Goal: Task Accomplishment & Management: Manage account settings

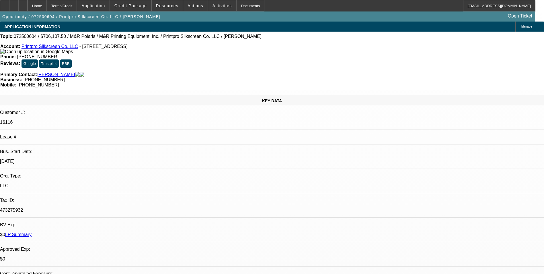
select select "0"
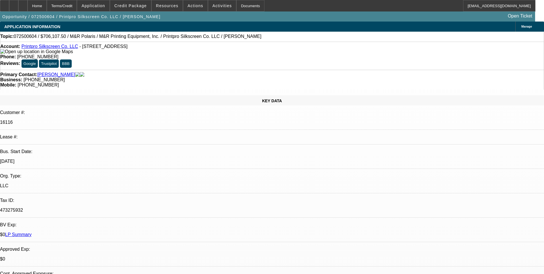
select select "0"
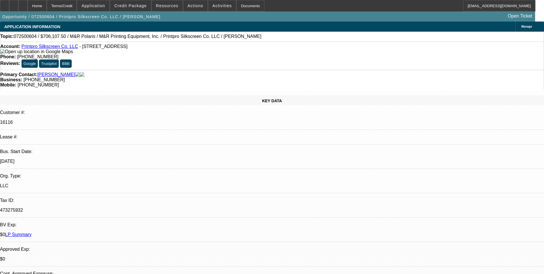
select select "0"
select select "1"
select select "6"
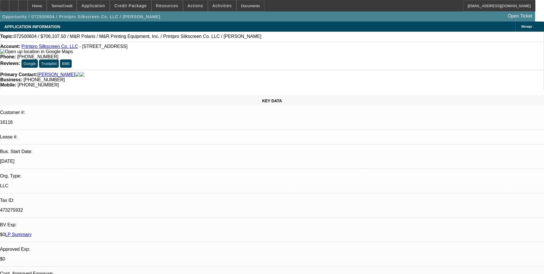
select select "1"
select select "6"
select select "1"
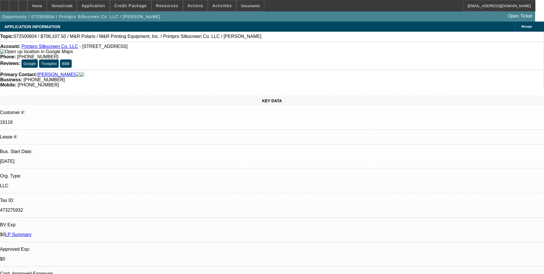
select select "6"
select select "1"
select select "6"
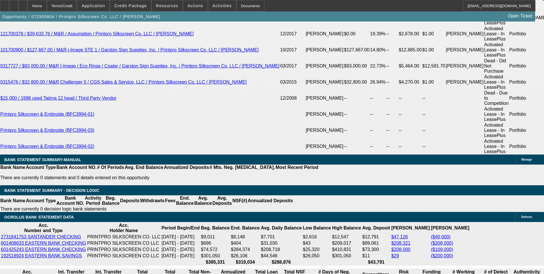
scroll to position [1066, 0]
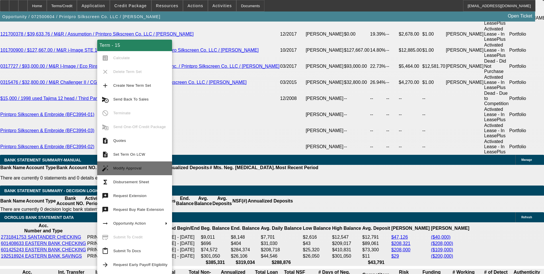
click at [153, 164] on button "auto_fix_high Modify Approval" at bounding box center [134, 168] width 75 height 14
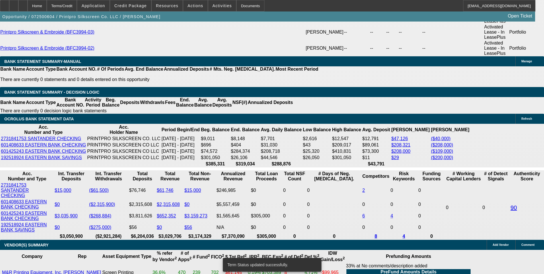
scroll to position [1181, 0]
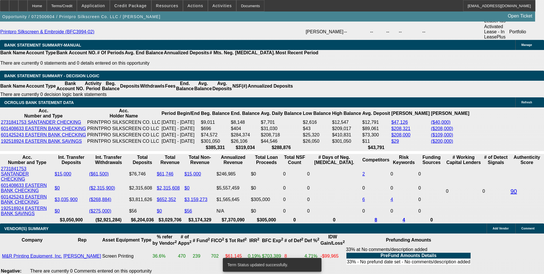
select select "0"
select select "6"
select select "0"
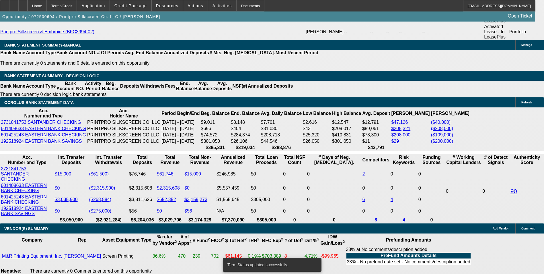
select select "0"
select select "6"
select select "0"
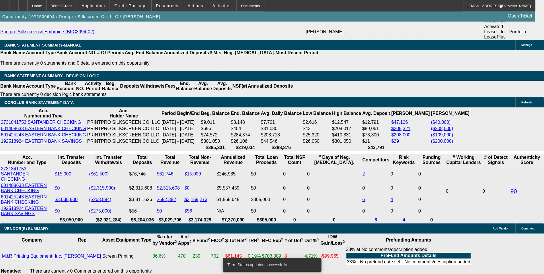
select select "0"
select select "6"
select select "0"
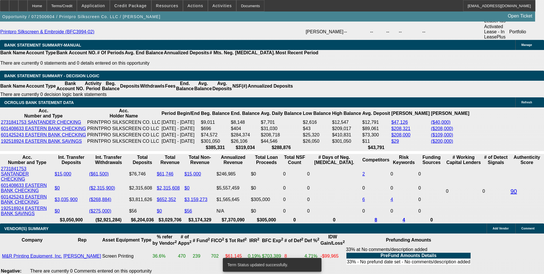
select select "6"
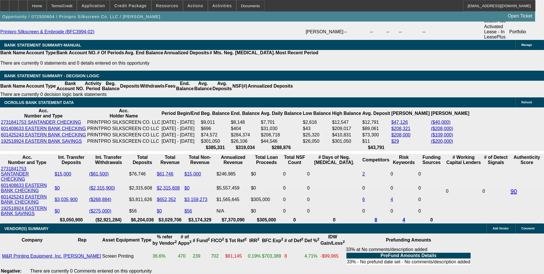
drag, startPoint x: 122, startPoint y: 91, endPoint x: 149, endPoint y: 91, distance: 26.4
type input "UNKNOWN"
type input "11"
type input "$15,352.49"
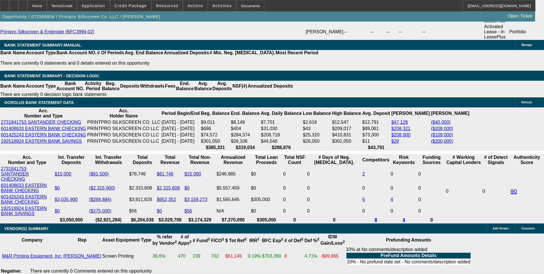
type input "11"
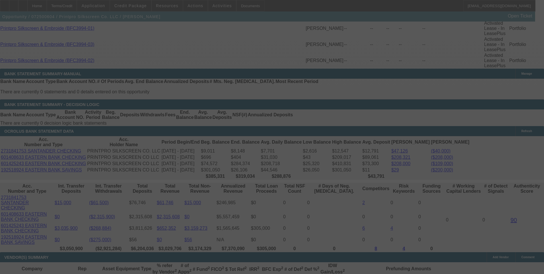
scroll to position [1149, 0]
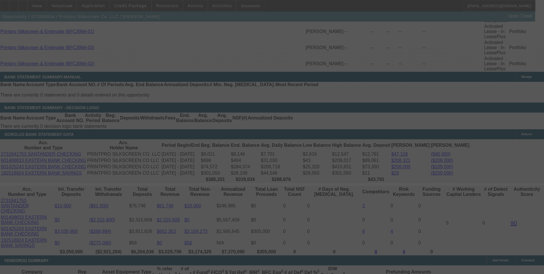
select select "0"
select select "6"
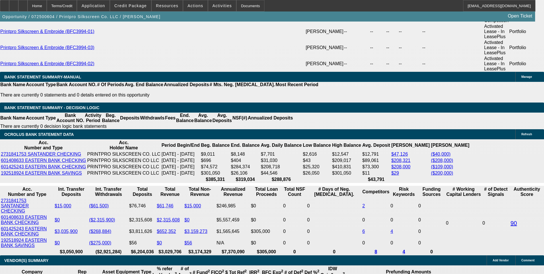
drag, startPoint x: 124, startPoint y: 124, endPoint x: 168, endPoint y: 110, distance: 46.7
type input "1"
type input "UNKNOWN"
type input "11"
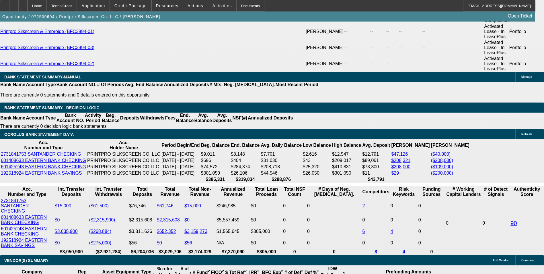
type input "$15,352.49"
type input "11.1"
type input "$15,387.73"
type input "11.15"
type input "$15,405.36"
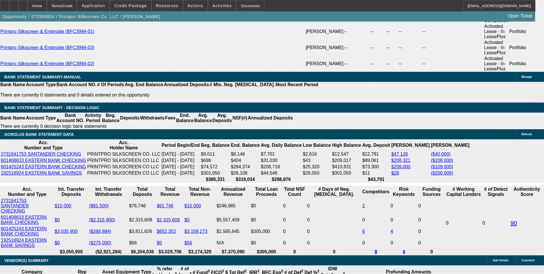
type input "11.15"
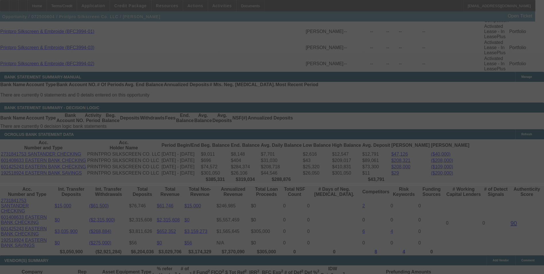
scroll to position [1146, 0]
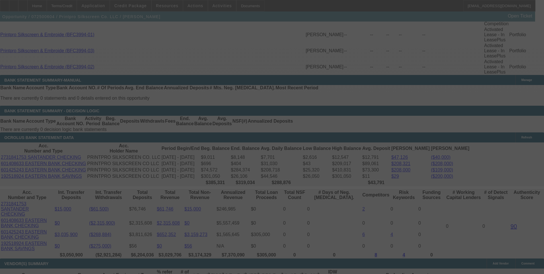
select select "0"
select select "6"
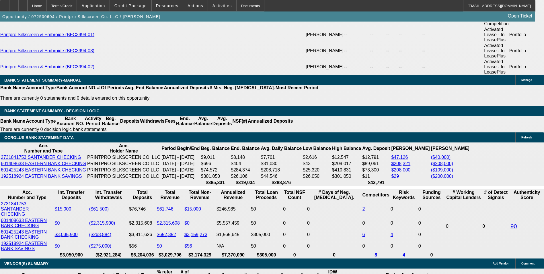
drag, startPoint x: 82, startPoint y: 125, endPoint x: 147, endPoint y: 126, distance: 65.1
type input "1"
type input "UNKNOWN"
type input "15398"
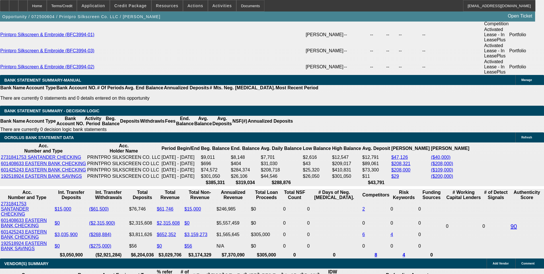
type input "11.1"
type input "$15,398.69"
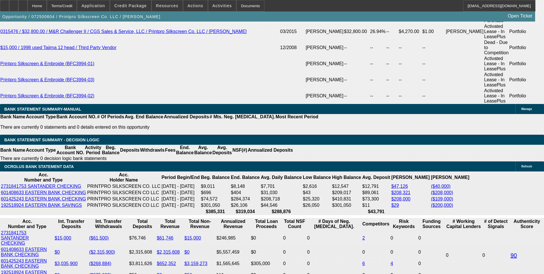
scroll to position [1060, 0]
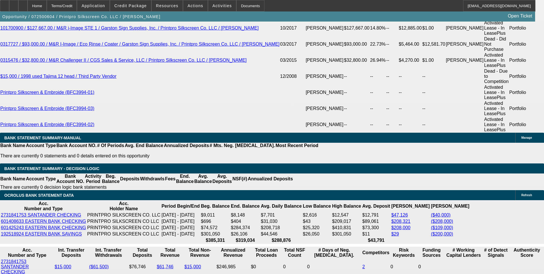
scroll to position [1146, 0]
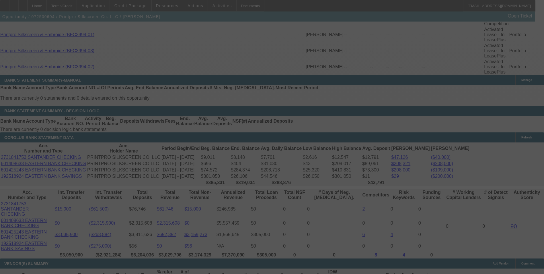
select select "0"
select select "6"
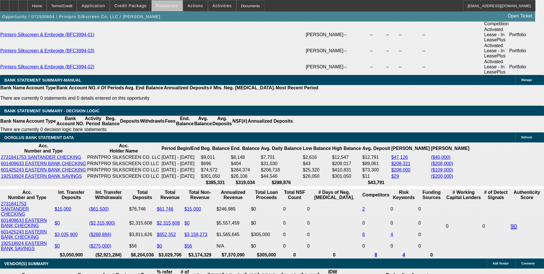
click at [171, 9] on span at bounding box center [167, 6] width 31 height 14
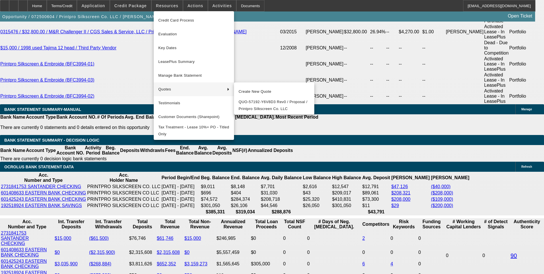
scroll to position [1088, 0]
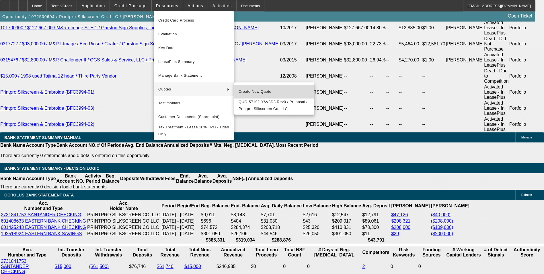
click at [245, 91] on span "Create New Quote" at bounding box center [274, 91] width 71 height 7
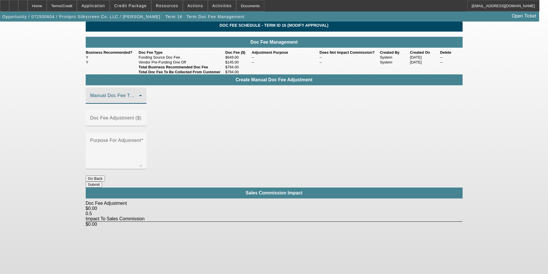
click at [138, 101] on span at bounding box center [114, 97] width 49 height 7
click at [273, 159] on div at bounding box center [274, 137] width 548 height 274
click at [45, 9] on div "Home" at bounding box center [37, 5] width 19 height 11
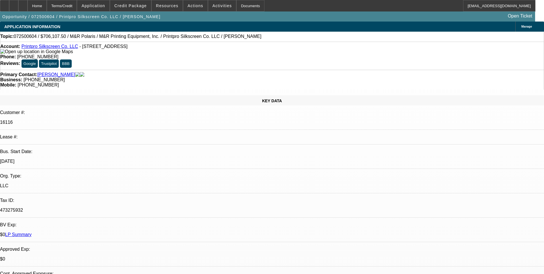
select select "0"
select select "6"
select select "0"
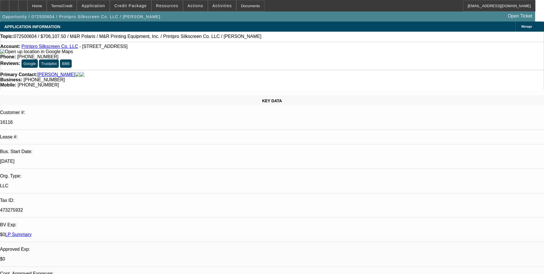
select select "0"
select select "6"
select select "0"
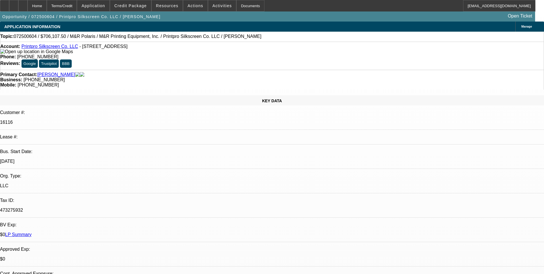
select select "0"
select select "6"
select select "0"
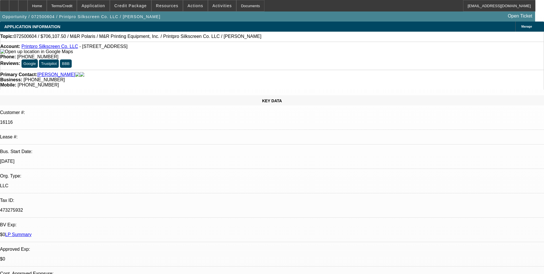
select select "6"
click at [133, 8] on span at bounding box center [130, 6] width 41 height 14
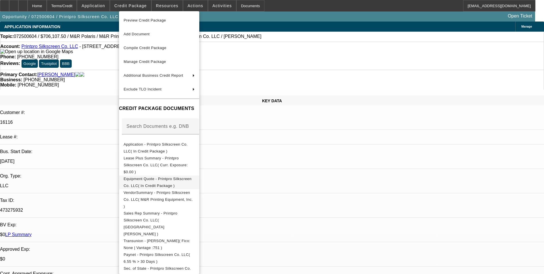
click at [184, 176] on span "Equipment Quote - Printpro Silkscreen Co. LLC( In Credit Package )" at bounding box center [158, 181] width 68 height 11
